Goal: Information Seeking & Learning: Learn about a topic

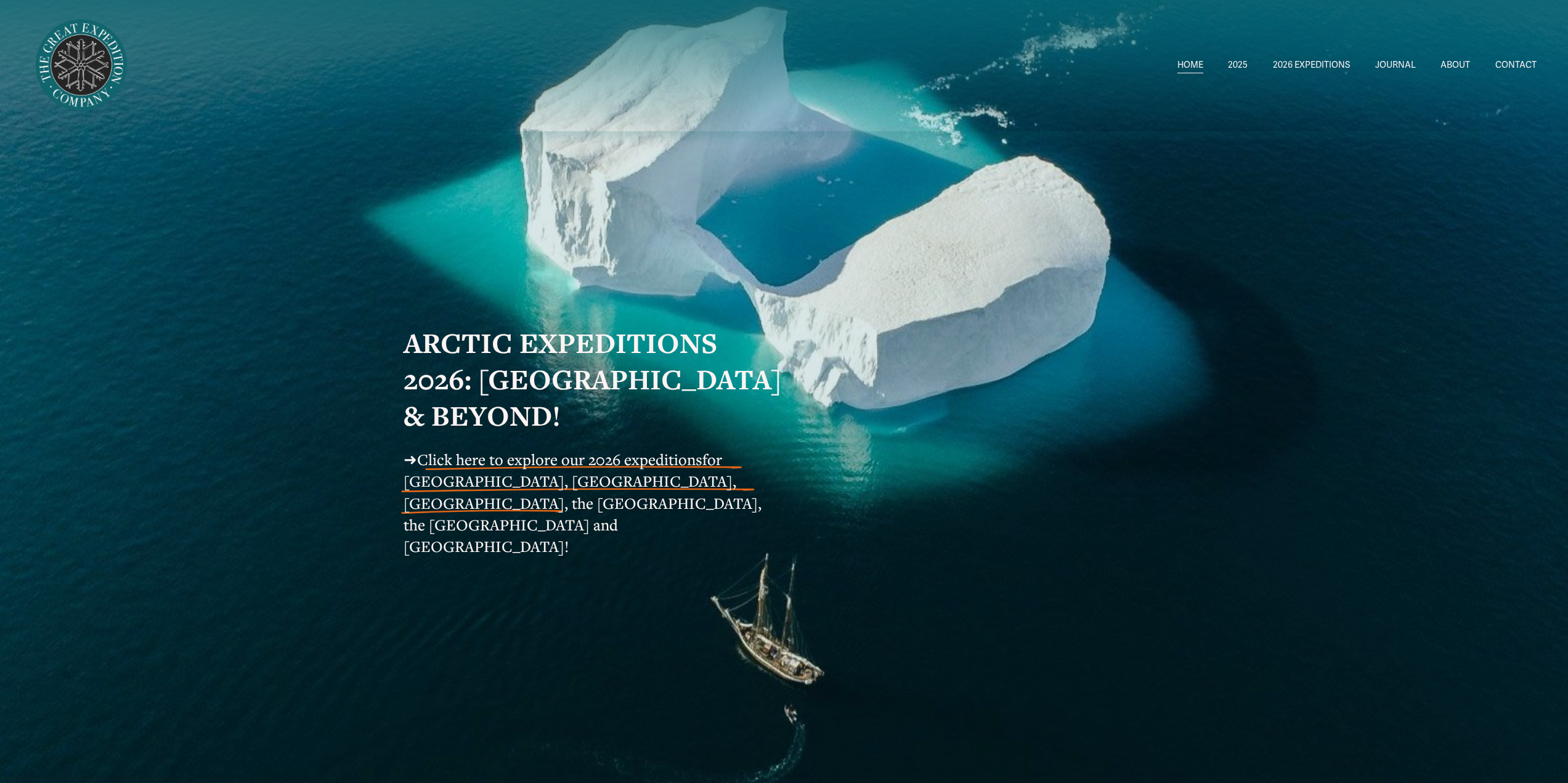
click at [510, 498] on span "for [GEOGRAPHIC_DATA], [GEOGRAPHIC_DATA], [GEOGRAPHIC_DATA], the [GEOGRAPHIC_DA…" at bounding box center [585, 503] width 362 height 108
click at [513, 469] on span "Click here to explore our 2026 expeditions" at bounding box center [559, 459] width 285 height 20
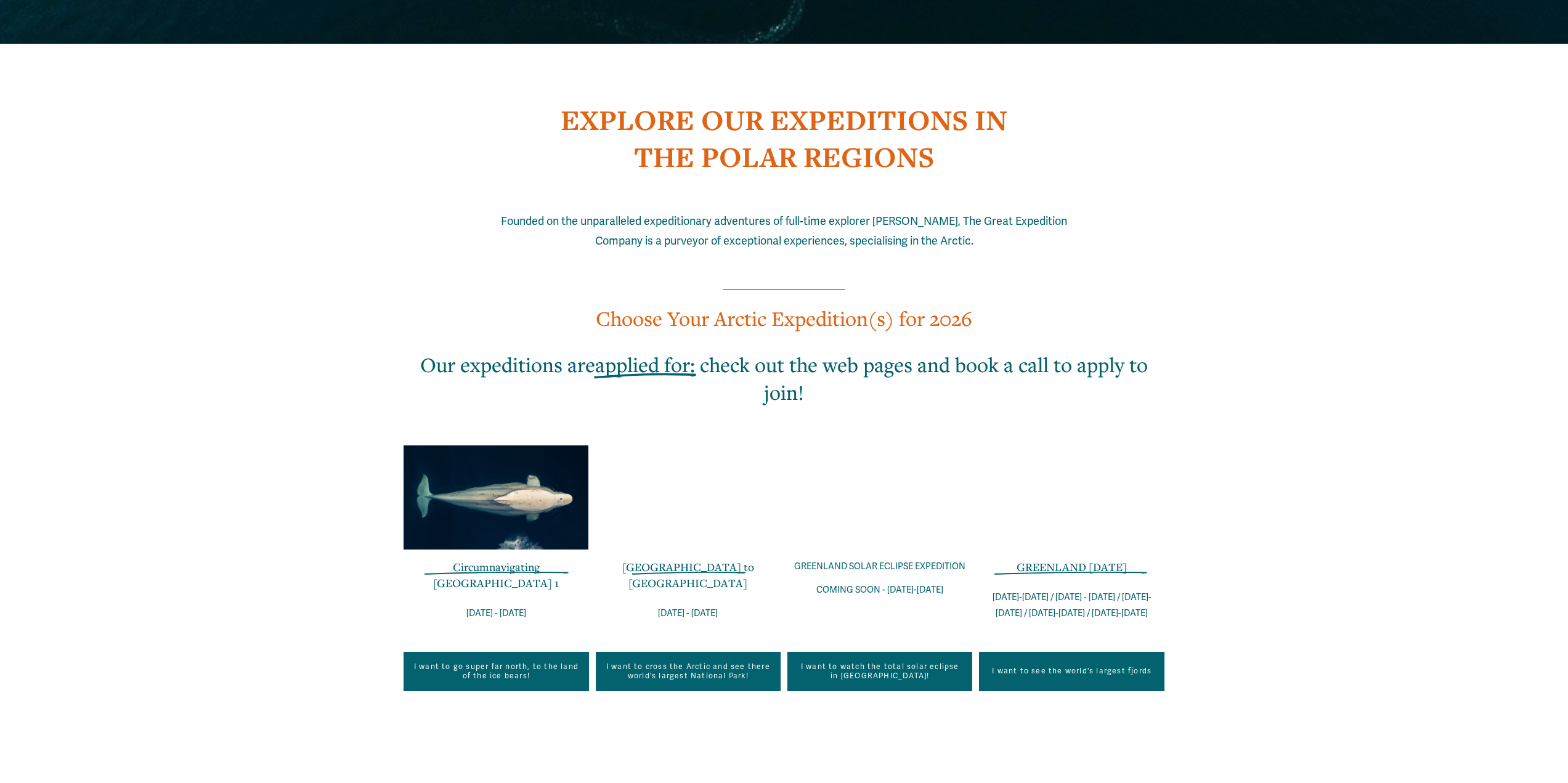
scroll to position [985, 0]
